Goal: Task Accomplishment & Management: Use online tool/utility

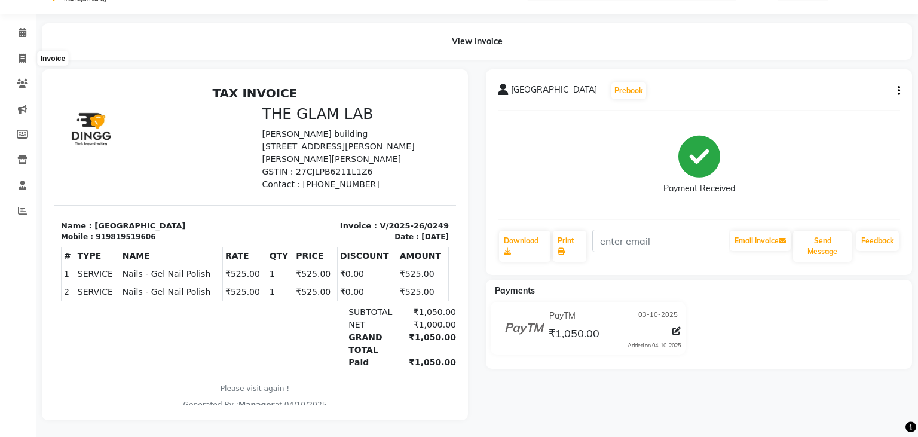
click at [27, 55] on span at bounding box center [22, 59] width 21 height 14
select select "service"
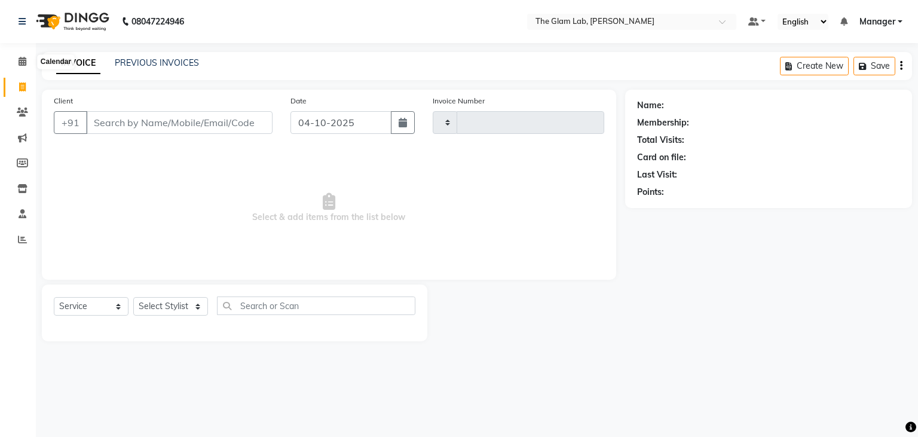
type input "0250"
select select "8277"
click at [133, 114] on input "Client" at bounding box center [179, 122] width 186 height 23
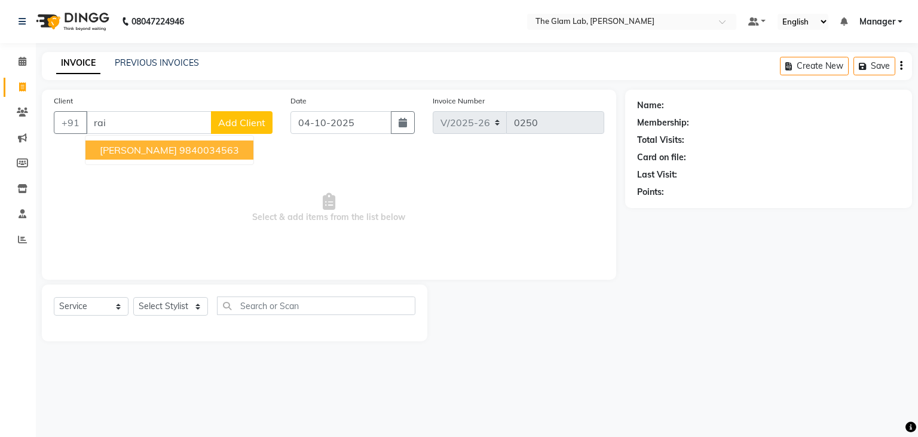
click at [139, 150] on button "[PERSON_NAME] 9840034563" at bounding box center [169, 149] width 168 height 19
type input "9840034563"
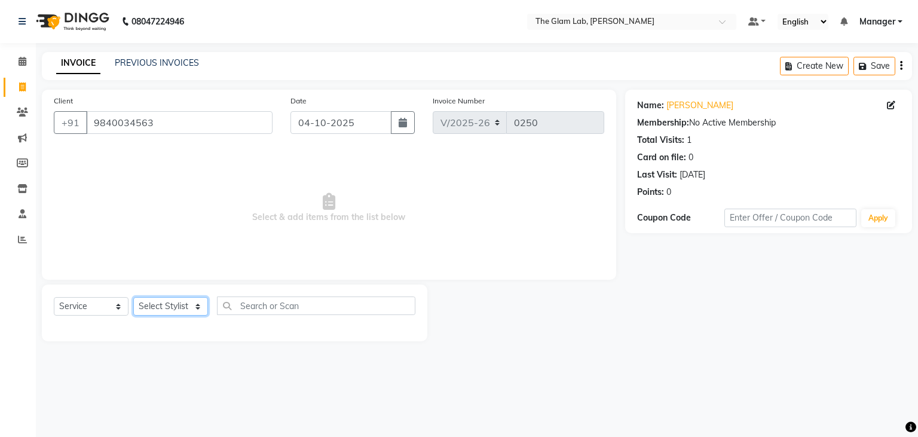
click at [133, 297] on select "Select Stylist [PERSON_NAME] [PERSON_NAME] BOSS Danish Feraz Manager [PERSON_NA…" at bounding box center [170, 306] width 75 height 19
select select "83090"
click option "BOSS" at bounding box center [0, 0] width 0 height 0
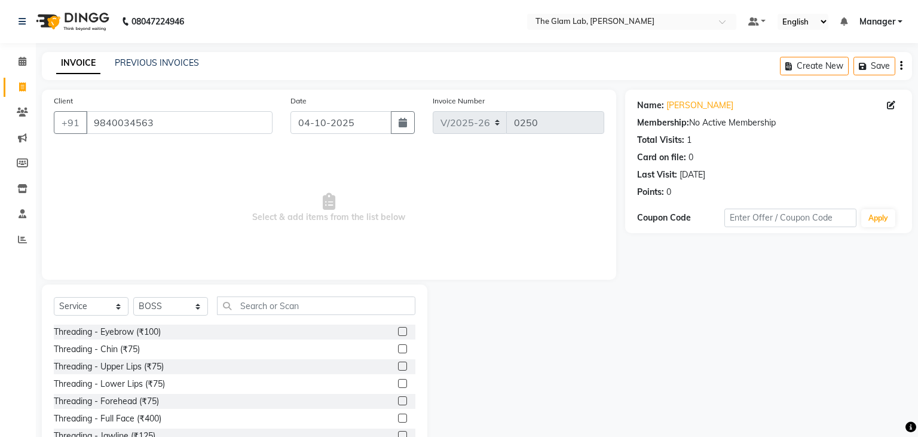
click at [250, 295] on div "Select Service Product Membership Package Voucher Prepaid Gift Card Select Styl…" at bounding box center [234, 372] width 385 height 176
click at [247, 303] on input "text" at bounding box center [316, 305] width 198 height 19
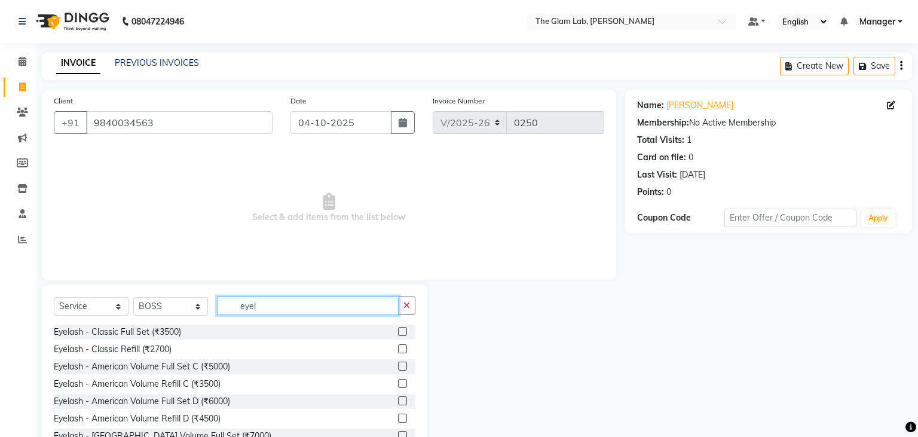
type input "eyel"
click at [224, 427] on div "Eyelash - Classic Full Set (₹3500) Eyelash - Classic Refill (₹2700) Eyelash - A…" at bounding box center [234, 383] width 361 height 119
click at [233, 418] on div "Eyelash - American Volume Refill D (₹4500)" at bounding box center [234, 418] width 361 height 15
click at [404, 422] on label at bounding box center [402, 417] width 9 height 9
click at [404, 422] on input "checkbox" at bounding box center [402, 419] width 8 height 8
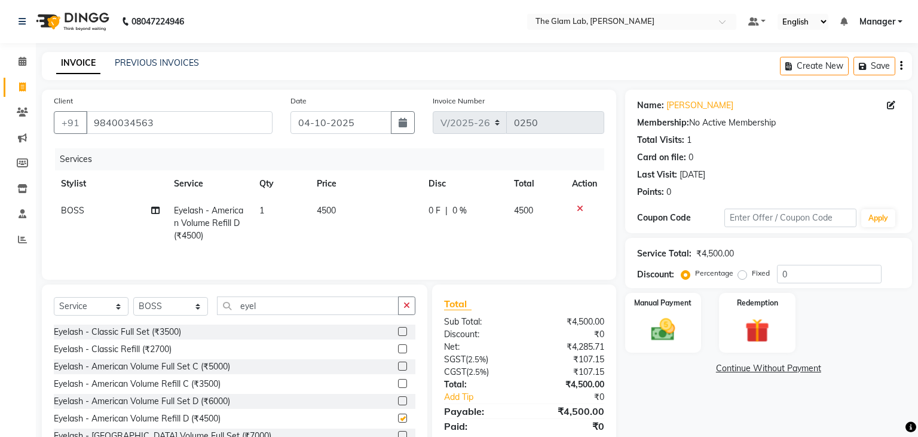
checkbox input "false"
click at [330, 216] on td "4500" at bounding box center [365, 223] width 112 height 52
select select "83090"
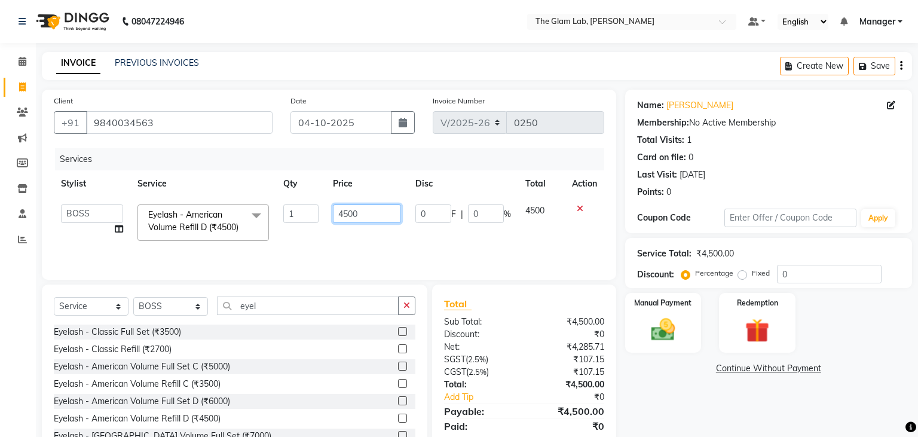
click at [351, 213] on input "4500" at bounding box center [367, 213] width 68 height 19
type input "4000"
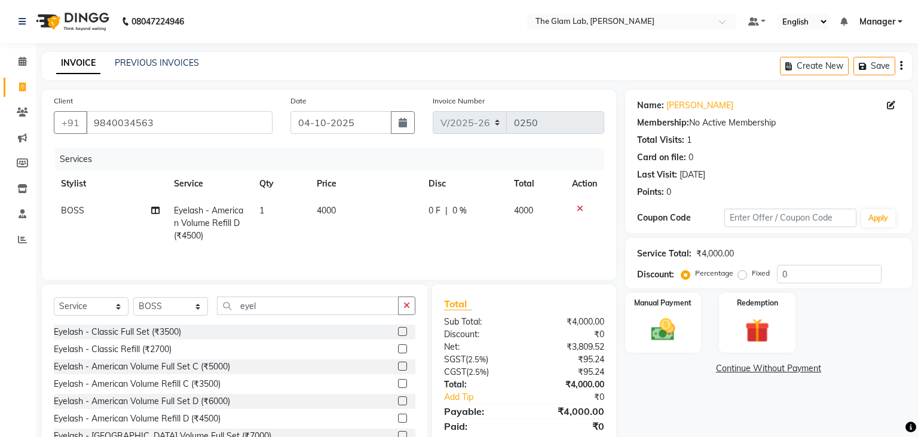
click at [481, 243] on td "0 F | 0 %" at bounding box center [463, 223] width 85 height 52
select select "83090"
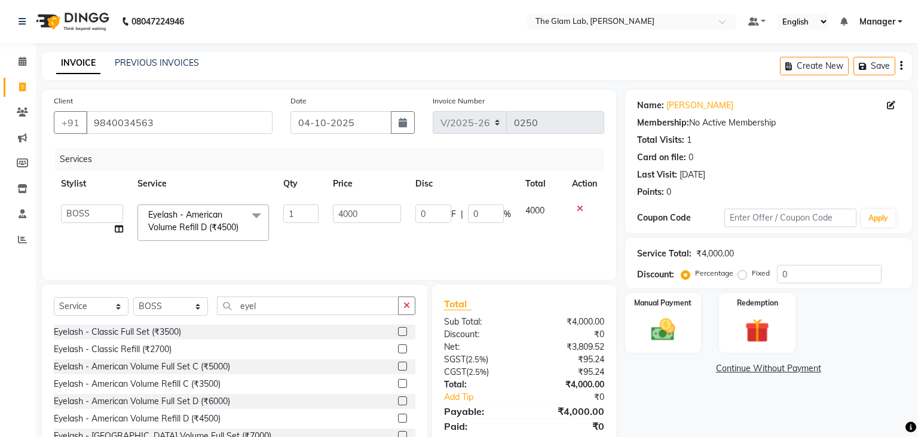
scroll to position [42, 0]
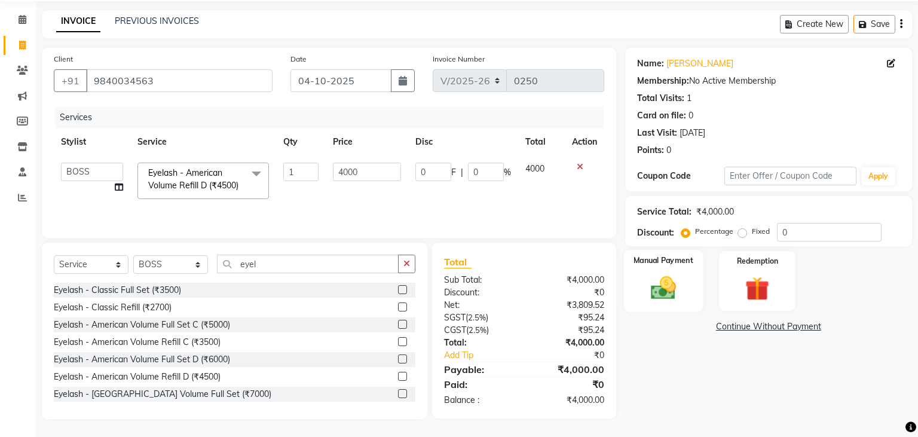
click at [669, 293] on img at bounding box center [662, 288] width 41 height 29
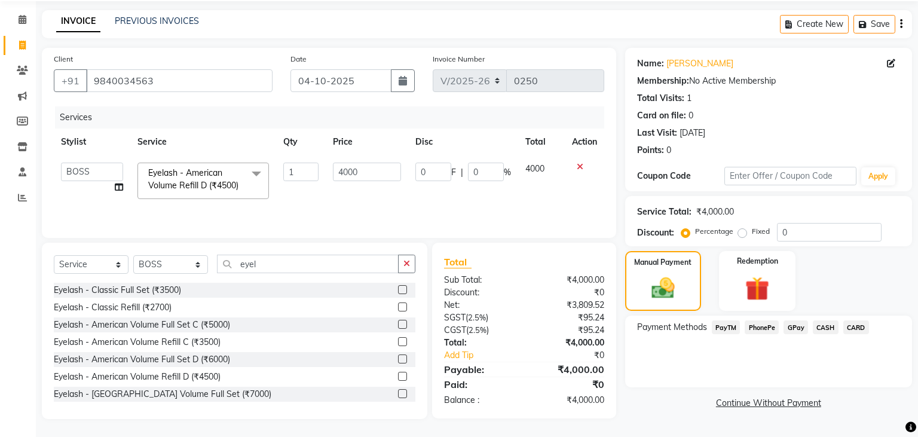
click at [849, 331] on span "CARD" at bounding box center [856, 327] width 26 height 14
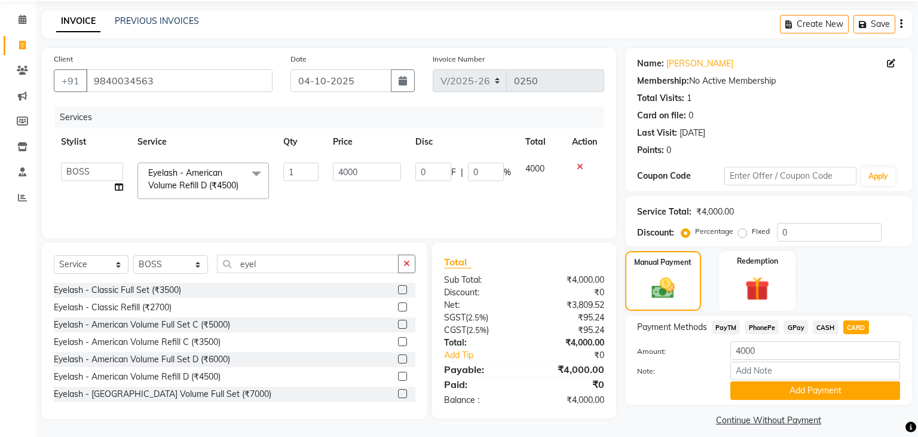
scroll to position [52, 0]
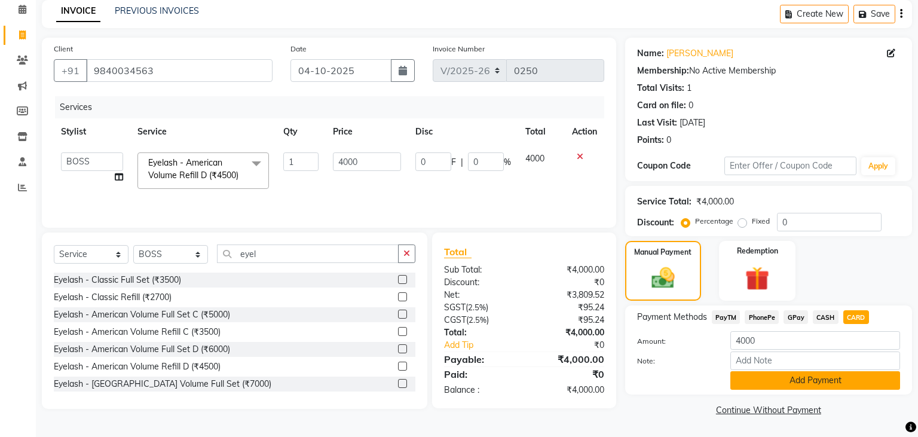
click at [820, 383] on button "Add Payment" at bounding box center [815, 380] width 170 height 19
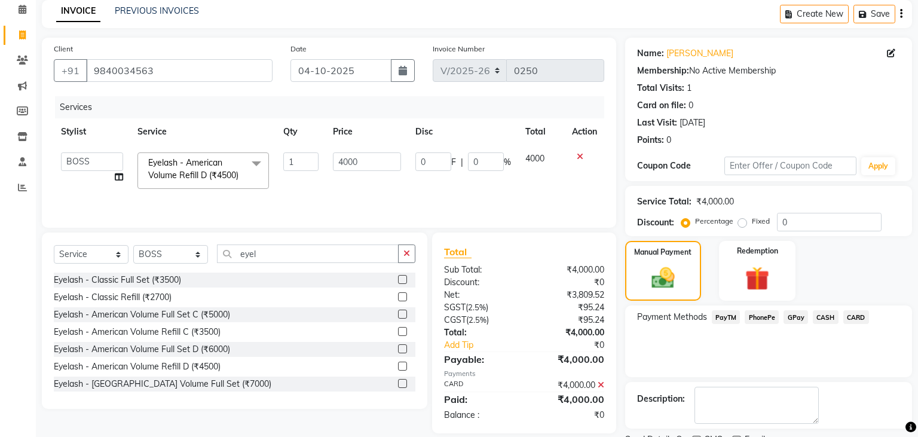
scroll to position [101, 0]
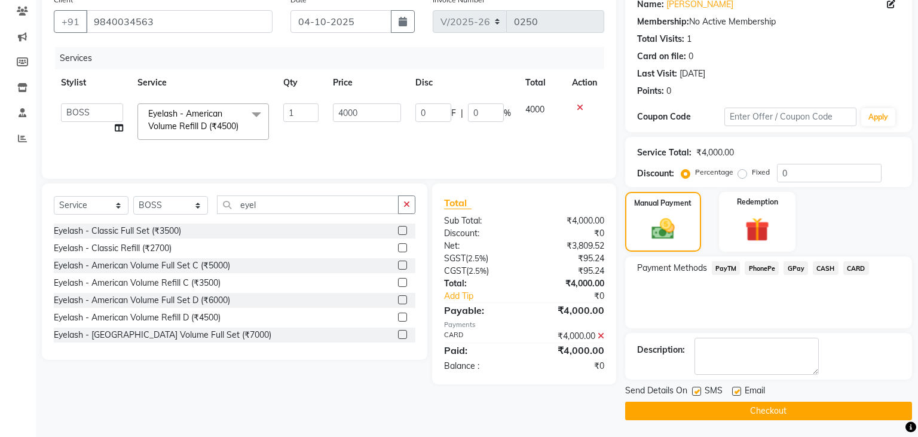
click at [737, 389] on label at bounding box center [736, 390] width 9 height 9
click at [737, 389] on input "checkbox" at bounding box center [736, 392] width 8 height 8
checkbox input "false"
click at [697, 390] on label at bounding box center [696, 390] width 9 height 9
click at [697, 390] on input "checkbox" at bounding box center [696, 392] width 8 height 8
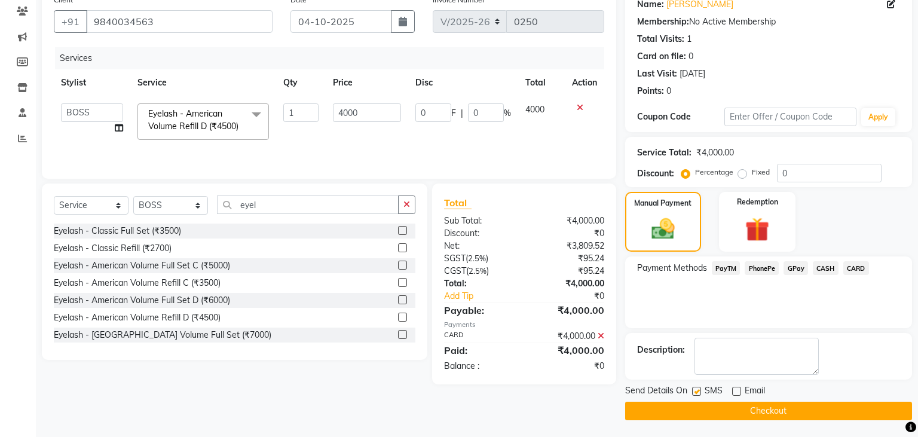
checkbox input "false"
click at [722, 411] on button "Checkout" at bounding box center [768, 410] width 287 height 19
